Goal: Task Accomplishment & Management: Use online tool/utility

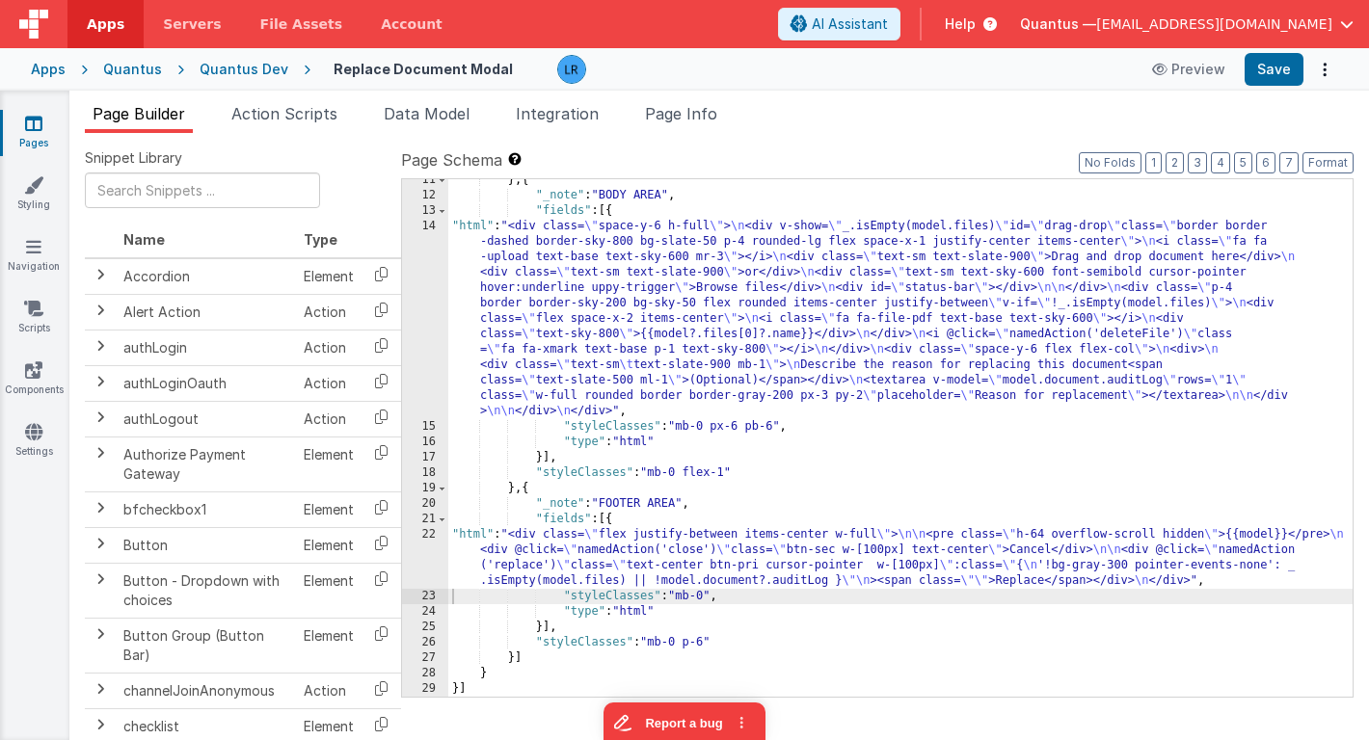
scroll to position [192, 0]
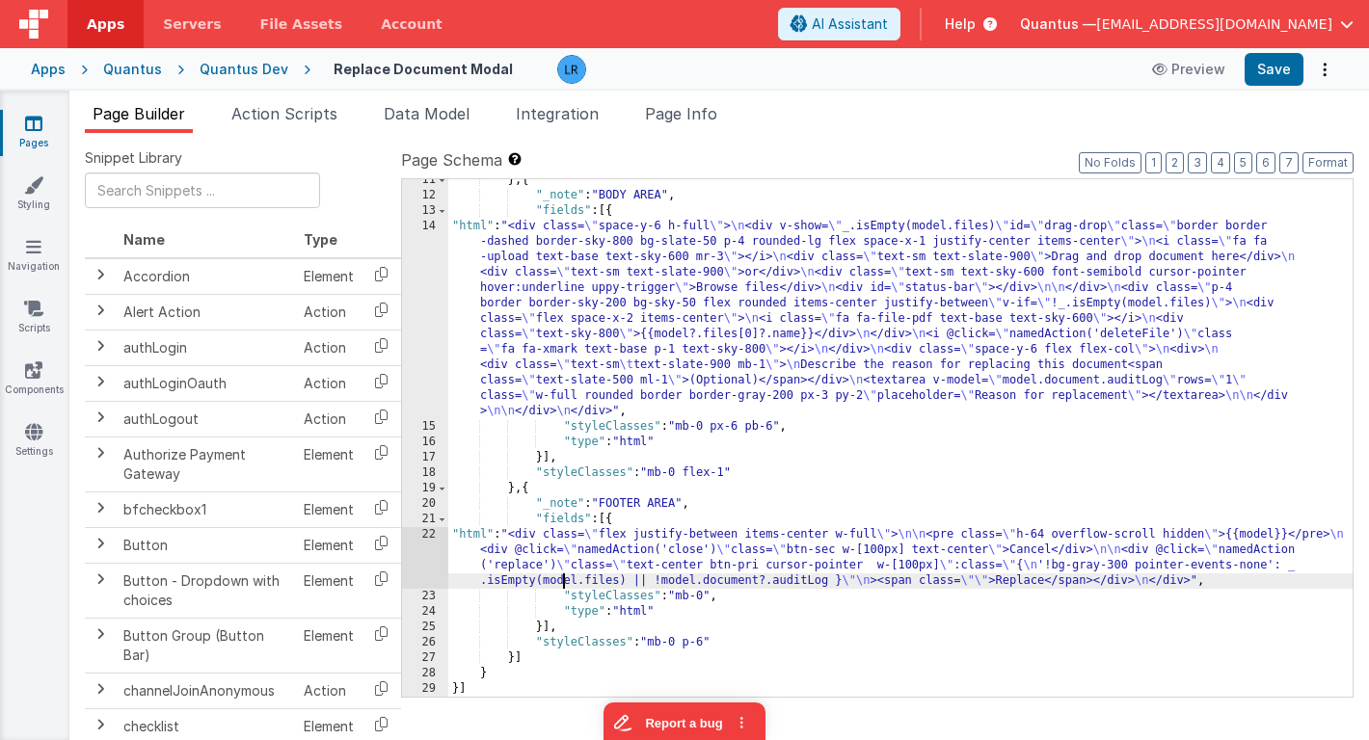
click at [563, 577] on div "} , { "_note" : "BODY AREA" , "fields" : [{ "html" : "<div class= \" space-y-6 …" at bounding box center [900, 447] width 904 height 549
click at [451, 117] on span "Data Model" at bounding box center [427, 113] width 86 height 19
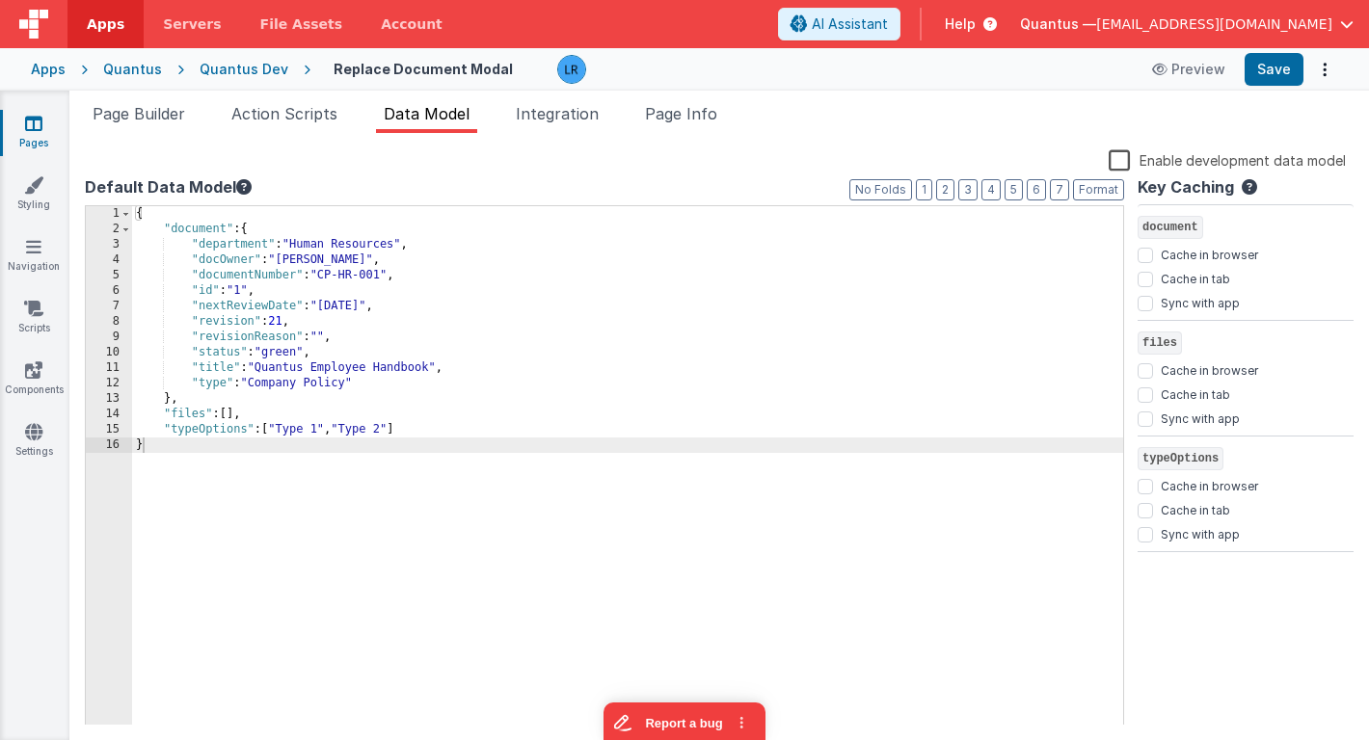
click at [254, 417] on div "{ "document" : { "department" : "Human Resources" , "docOwner" : "[PERSON_NAME]…" at bounding box center [627, 481] width 991 height 550
paste textarea
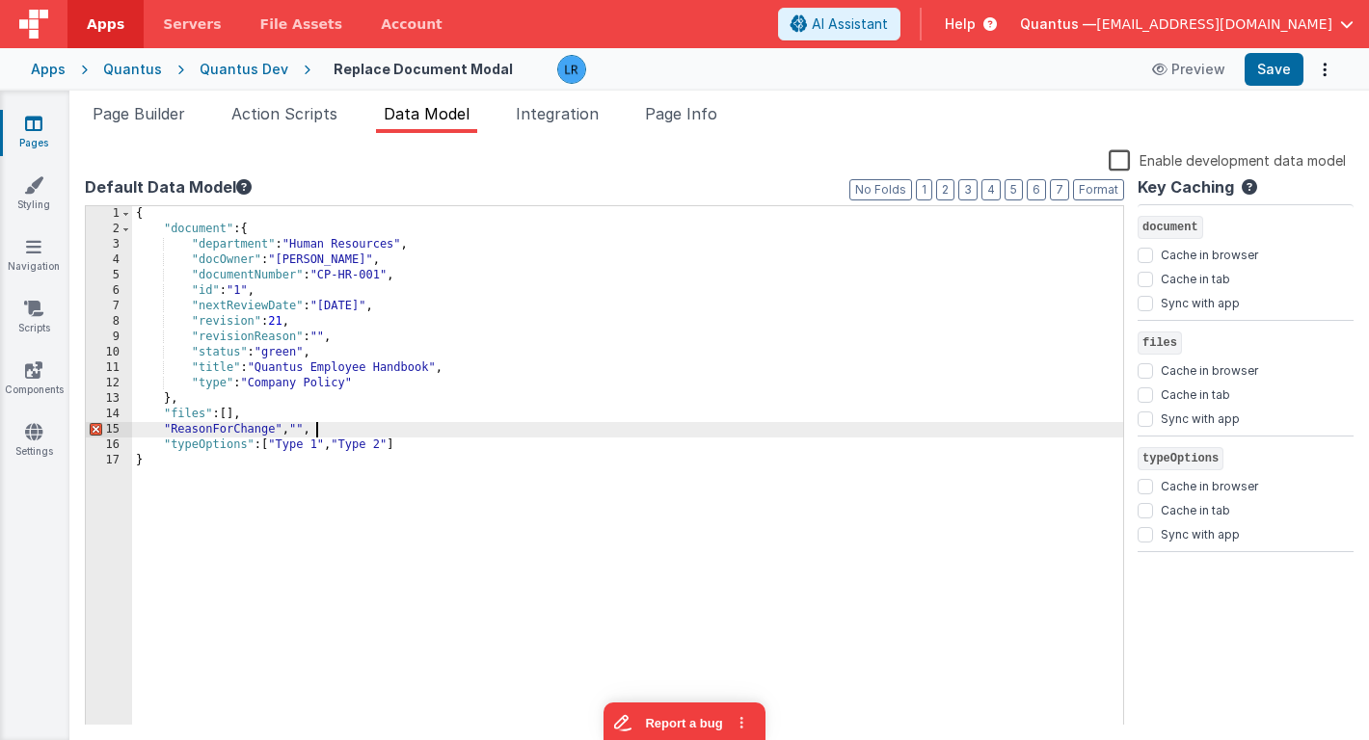
click at [289, 436] on div "{ "document" : { "department" : "Human Resources" , "docOwner" : "[PERSON_NAME]…" at bounding box center [627, 481] width 991 height 550
click at [155, 106] on span "Page Builder" at bounding box center [139, 113] width 93 height 19
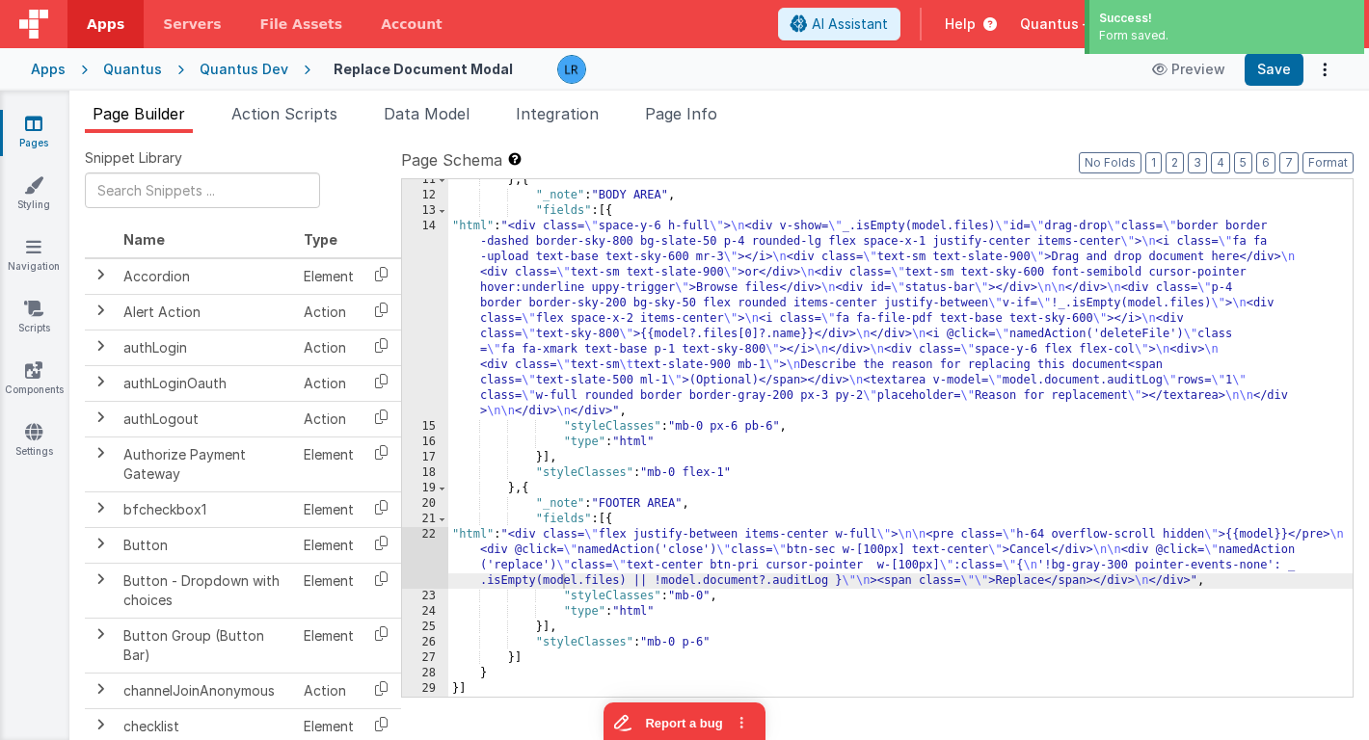
click at [539, 314] on div "} , { "_note" : "BODY AREA" , "fields" : [{ "html" : "<div class= \" space-y-6 …" at bounding box center [900, 447] width 904 height 549
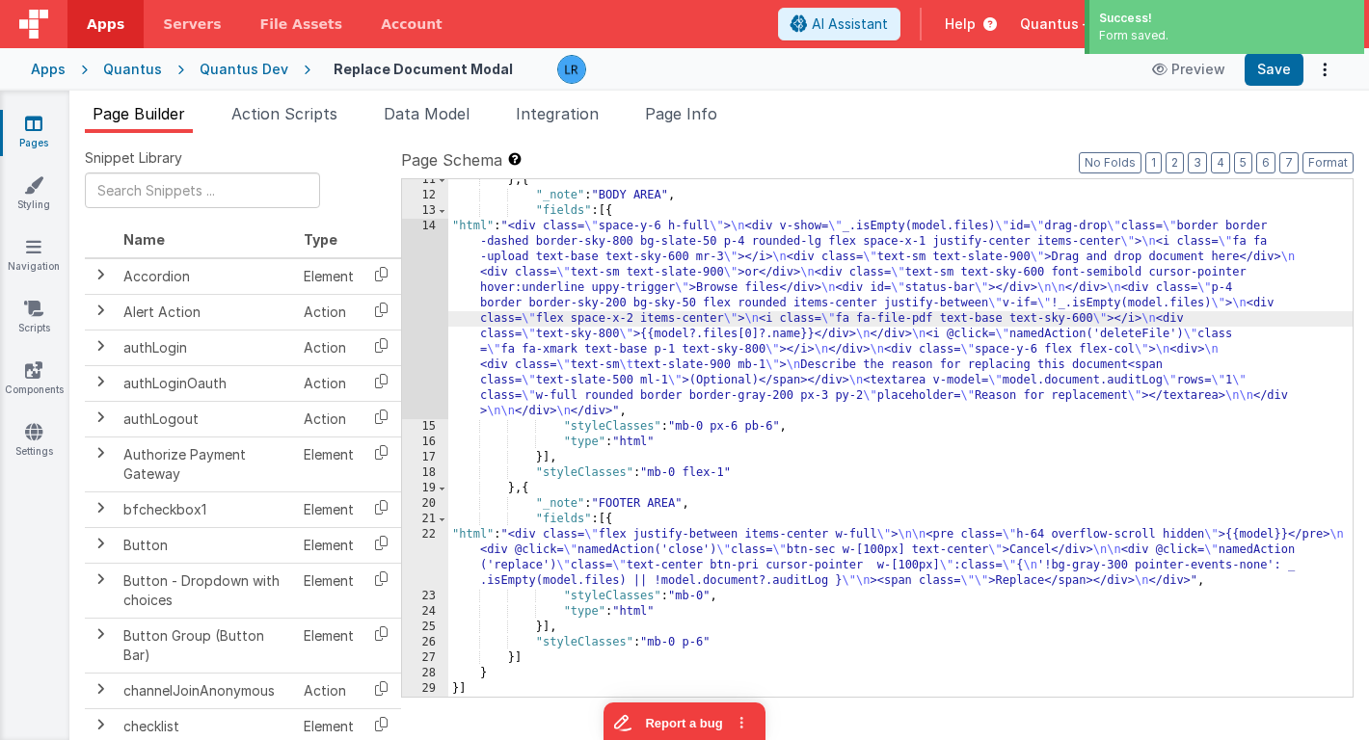
click at [420, 342] on div "14" at bounding box center [425, 319] width 46 height 201
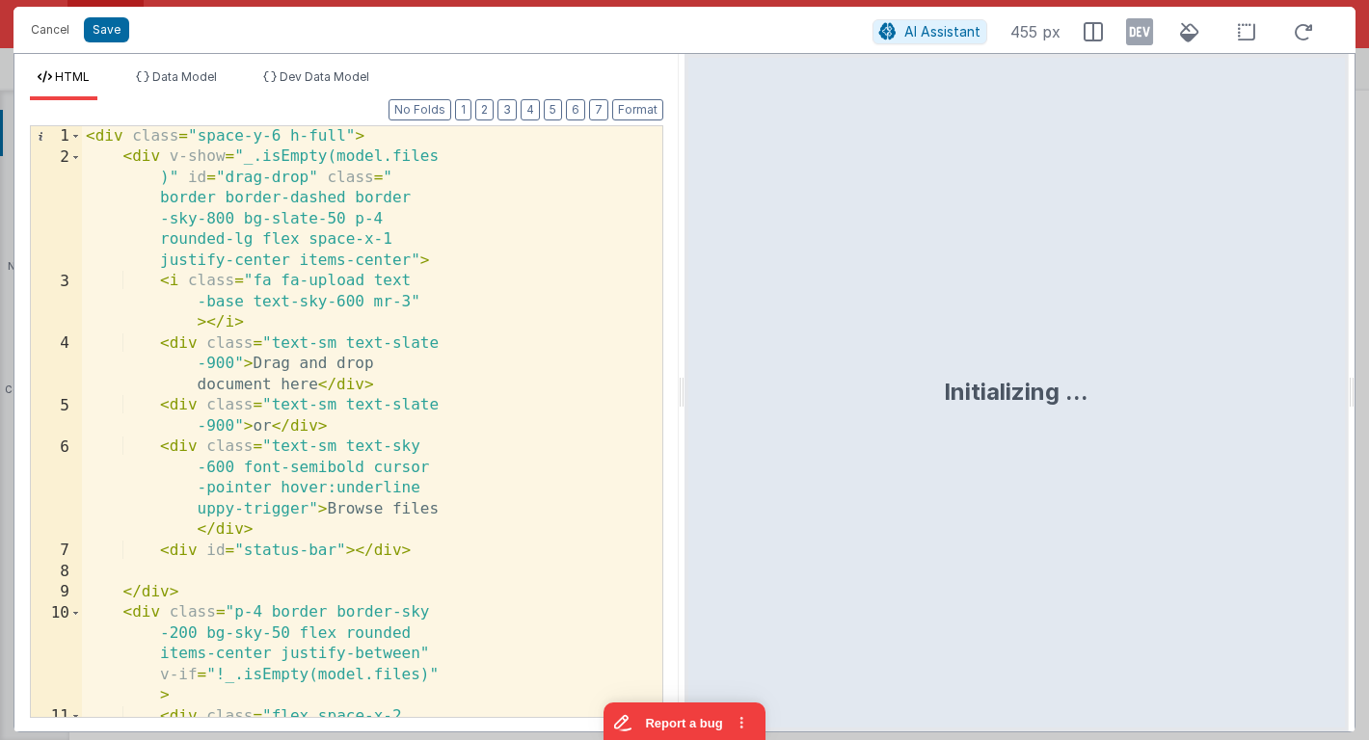
scroll to position [300, 0]
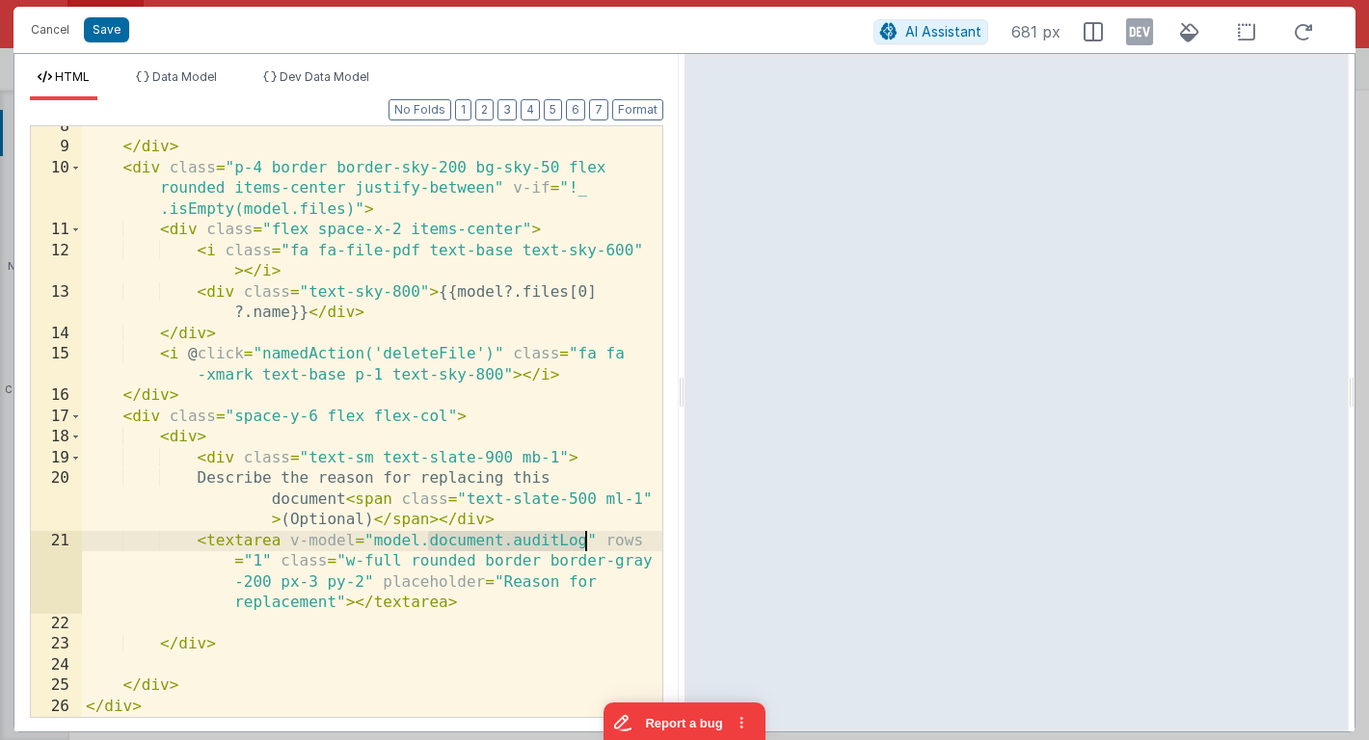
drag, startPoint x: 428, startPoint y: 541, endPoint x: 583, endPoint y: 547, distance: 155.3
click at [583, 547] on div "</ div > < div class = "p-4 border border-sky-200 bg-sky-50 flex rounded items-…" at bounding box center [372, 433] width 580 height 632
click at [103, 14] on div "Cancel Save AI Assistant 681 px" at bounding box center [684, 30] width 1342 height 46
click at [103, 26] on button "Save" at bounding box center [106, 29] width 45 height 25
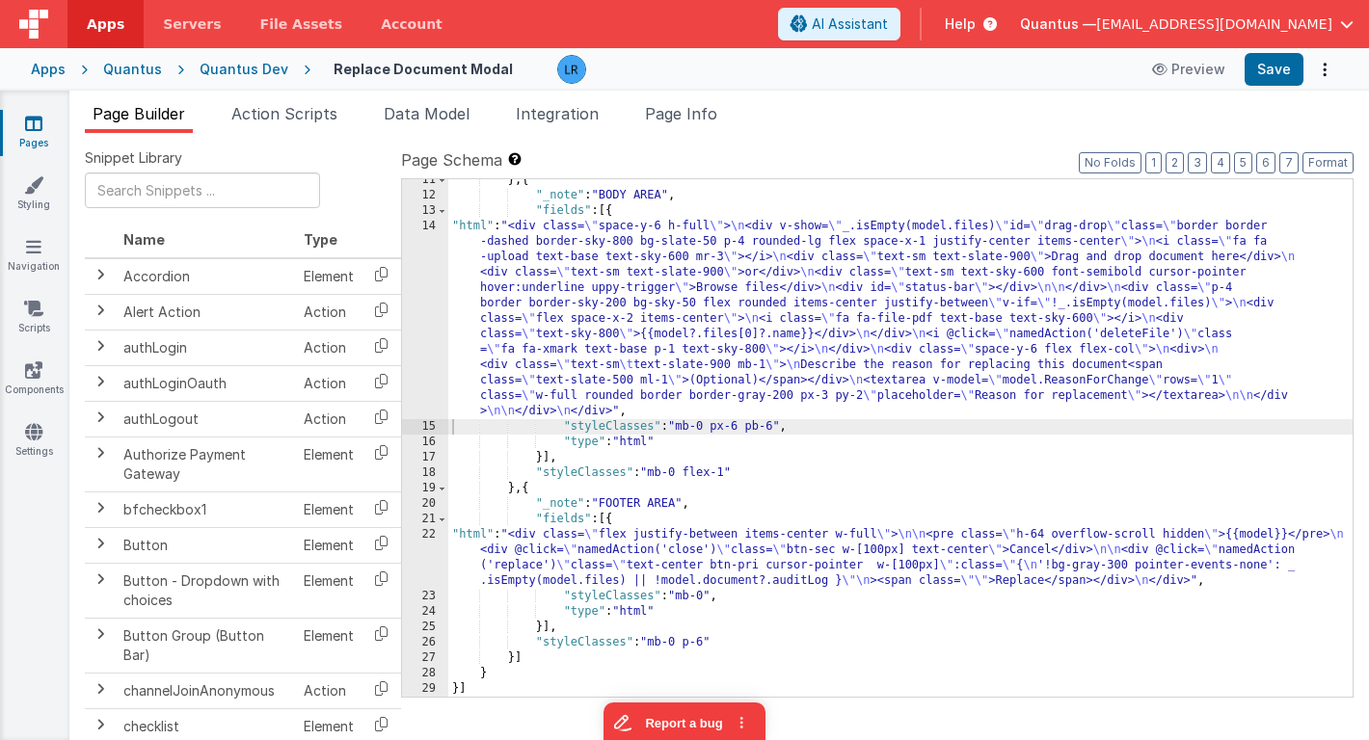
click at [502, 574] on div "} , { "_note" : "BODY AREA" , "fields" : [{ "html" : "<div class= \" space-y-6 …" at bounding box center [900, 447] width 904 height 549
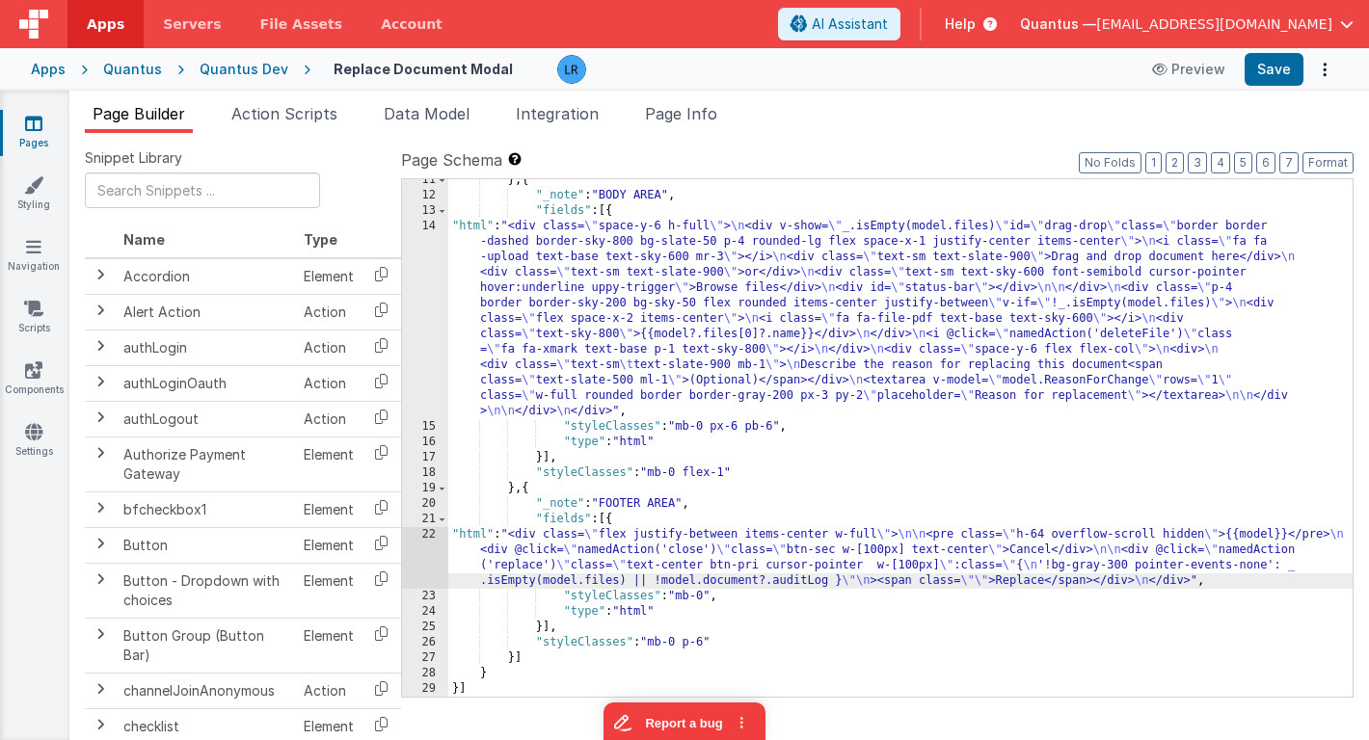
click at [422, 564] on div "22" at bounding box center [425, 558] width 46 height 62
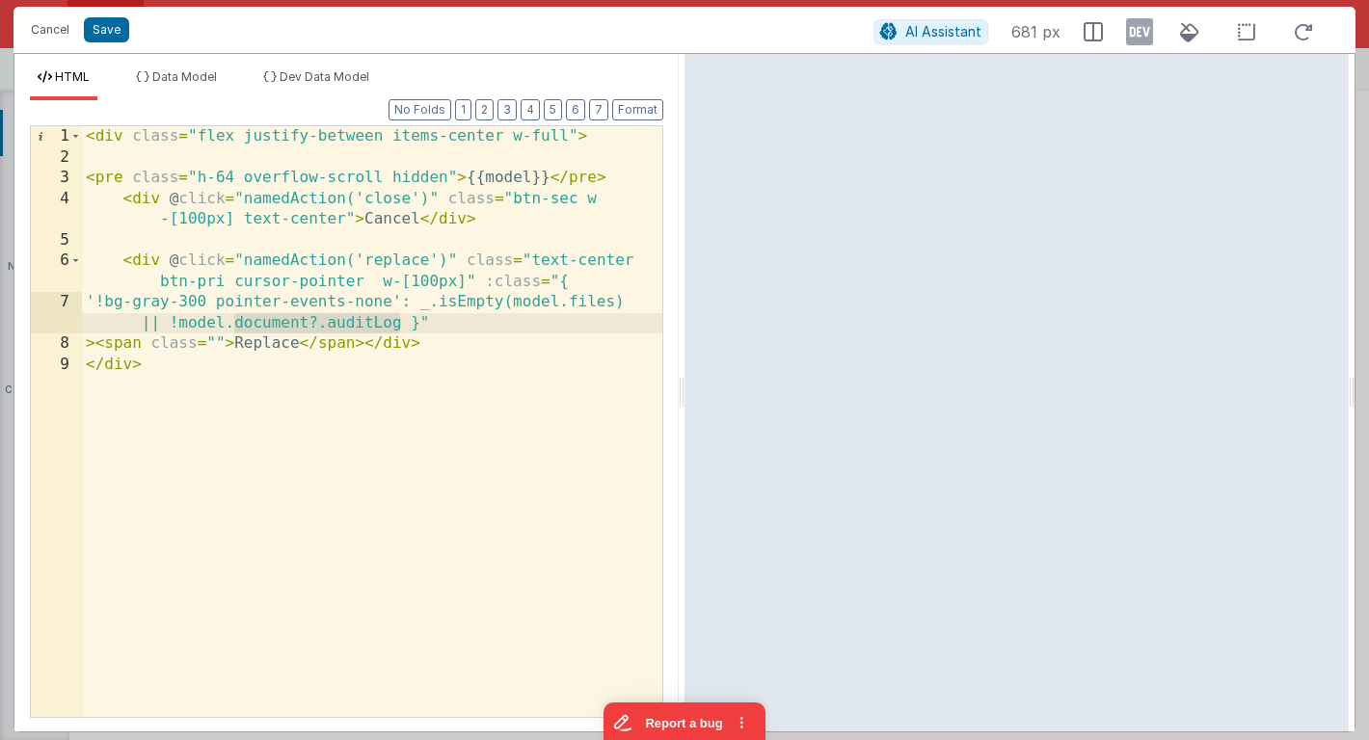
drag, startPoint x: 234, startPoint y: 323, endPoint x: 400, endPoint y: 320, distance: 165.8
click at [400, 320] on div "< div class = "flex justify-between items-center w-full" > < pre class = "h-64 …" at bounding box center [372, 442] width 580 height 632
click at [103, 21] on button "Save" at bounding box center [106, 29] width 45 height 25
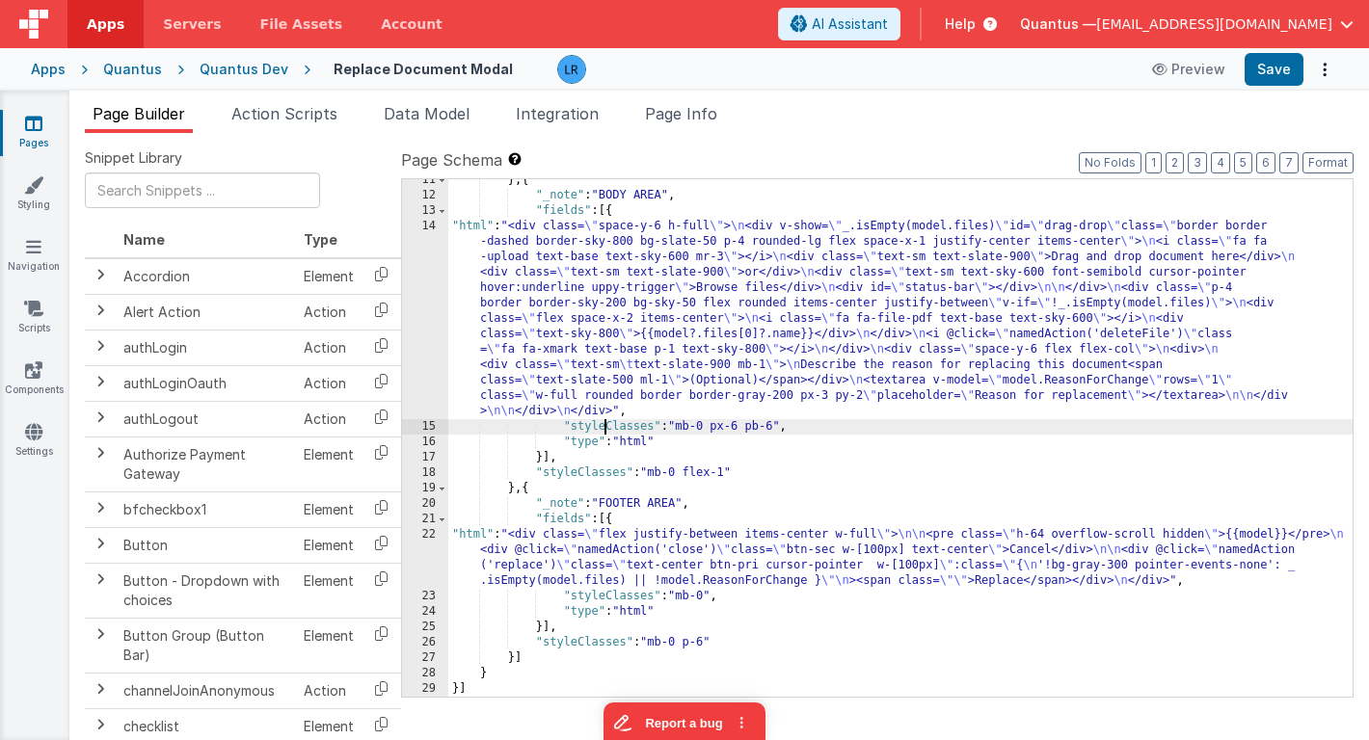
click at [605, 419] on div "} , { "_note" : "BODY AREA" , "fields" : [{ "html" : "<div class= \" space-y-6 …" at bounding box center [900, 447] width 904 height 549
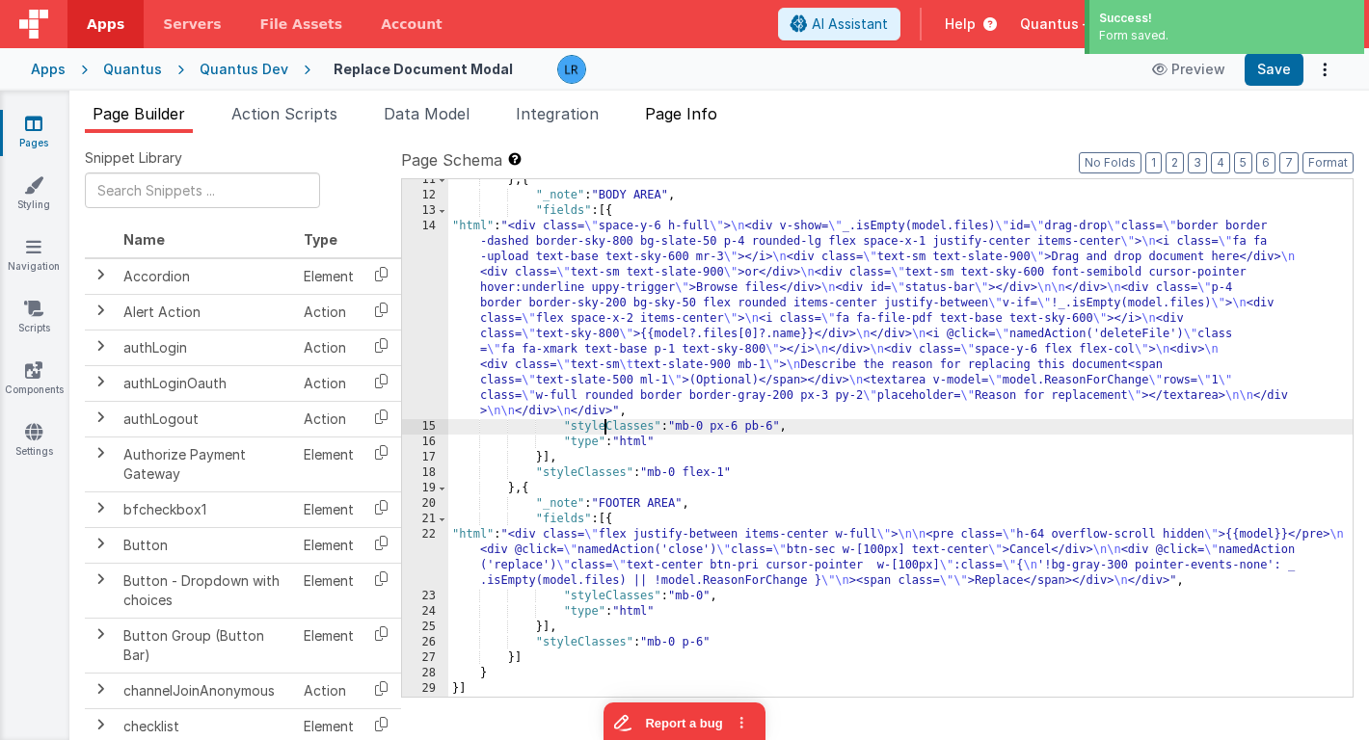
click at [686, 113] on span "Page Info" at bounding box center [681, 113] width 72 height 19
